Goal: Transaction & Acquisition: Purchase product/service

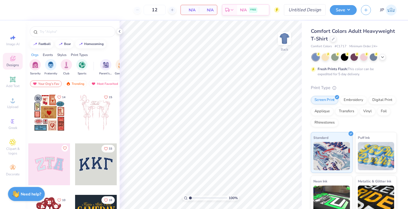
click at [331, 38] on div at bounding box center [333, 39] width 6 height 6
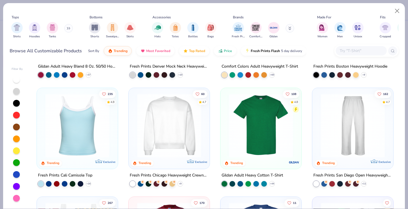
scroll to position [87, 0]
drag, startPoint x: 128, startPoint y: 160, endPoint x: 51, endPoint y: 27, distance: 153.2
click at [51, 27] on img "filter for Tanks" at bounding box center [52, 27] width 6 height 7
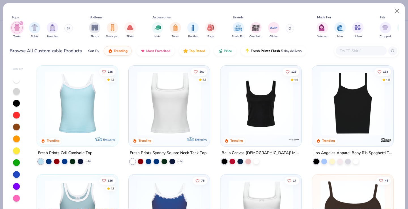
click at [337, 122] on img at bounding box center [353, 103] width 70 height 64
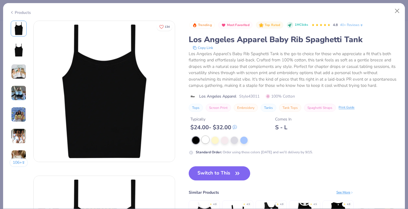
drag, startPoint x: 51, startPoint y: 27, endPoint x: 208, endPoint y: 141, distance: 193.6
click at [208, 141] on div at bounding box center [205, 139] width 7 height 7
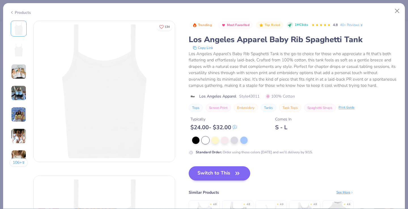
drag, startPoint x: 208, startPoint y: 141, endPoint x: 230, endPoint y: 173, distance: 39.8
click at [230, 173] on button "Switch to This" at bounding box center [220, 174] width 62 height 14
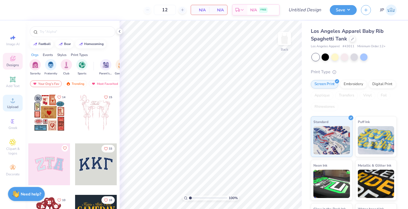
drag, startPoint x: 230, startPoint y: 173, endPoint x: 12, endPoint y: 103, distance: 229.0
click at [12, 103] on circle at bounding box center [12, 102] width 3 height 3
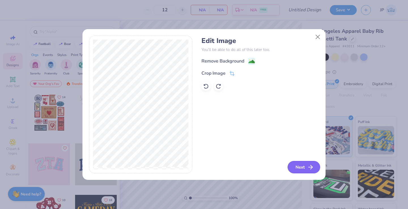
click at [303, 168] on button "Next" at bounding box center [304, 167] width 33 height 12
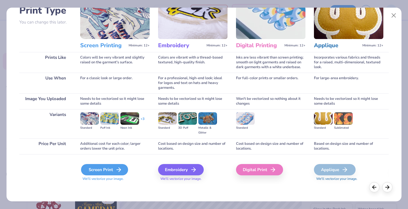
scroll to position [45, 0]
click at [120, 169] on icon at bounding box center [118, 170] width 7 height 7
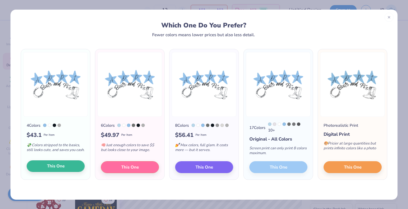
click at [66, 169] on button "This One" at bounding box center [56, 167] width 58 height 12
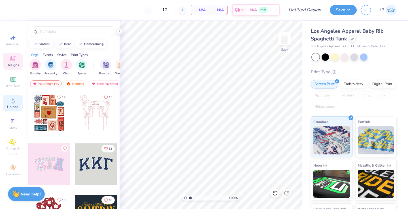
click at [19, 104] on div "Upload" at bounding box center [13, 103] width 20 height 17
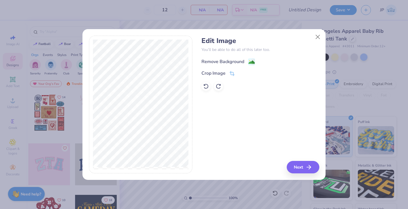
click at [250, 60] on circle at bounding box center [249, 60] width 1 height 1
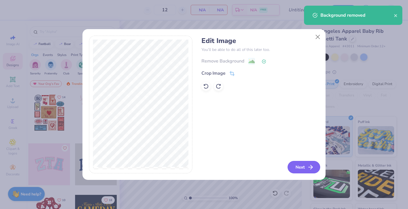
click at [299, 167] on button "Next" at bounding box center [304, 167] width 33 height 12
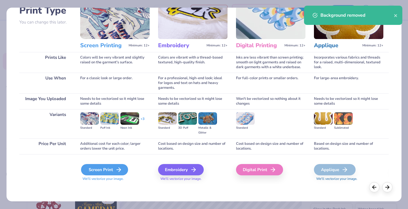
click at [110, 175] on div "Screen Print" at bounding box center [104, 169] width 47 height 11
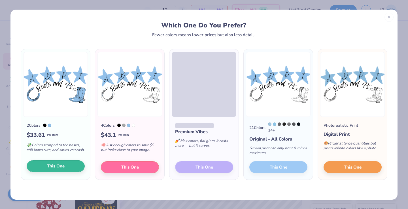
click at [64, 168] on span "This One" at bounding box center [56, 166] width 18 height 7
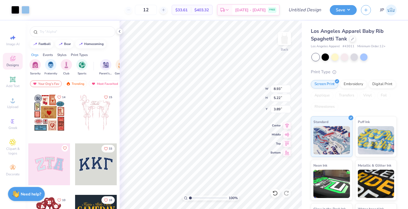
type input "2.07"
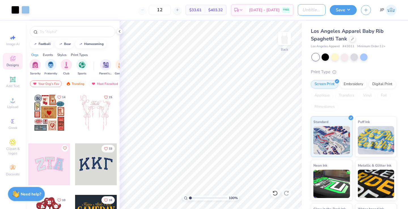
click at [317, 10] on input "Design Title" at bounding box center [312, 9] width 28 height 11
type input "adpi fall [PERSON_NAME]"
click at [345, 11] on button "Save" at bounding box center [343, 9] width 27 height 10
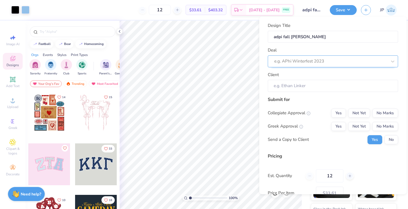
click at [321, 58] on div "e.g. APhi Winterfest 2023" at bounding box center [330, 61] width 113 height 7
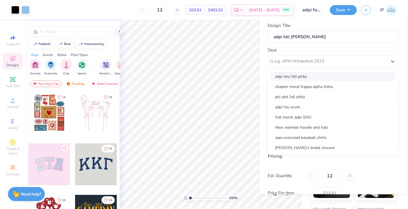
click at [318, 75] on div "adpi shu fall philo" at bounding box center [333, 76] width 126 height 9
type input "[PERSON_NAME]"
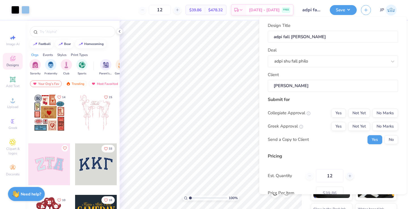
click at [308, 89] on input "[PERSON_NAME]" at bounding box center [333, 86] width 130 height 12
click at [379, 112] on button "No Marks" at bounding box center [386, 113] width 26 height 9
click at [338, 127] on button "Yes" at bounding box center [338, 126] width 15 height 9
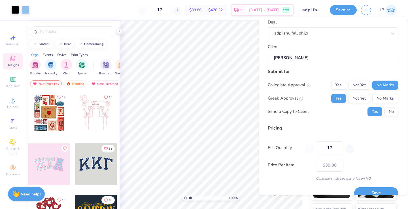
scroll to position [37, 0]
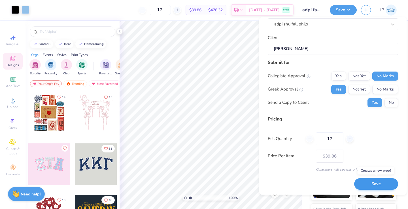
click at [371, 186] on button "Save" at bounding box center [376, 185] width 44 height 12
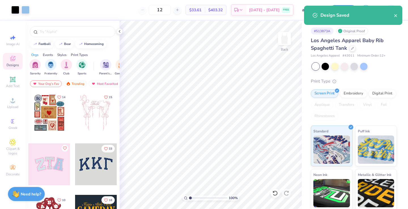
type input "$39.86"
